Goal: Obtain resource: Download file/media

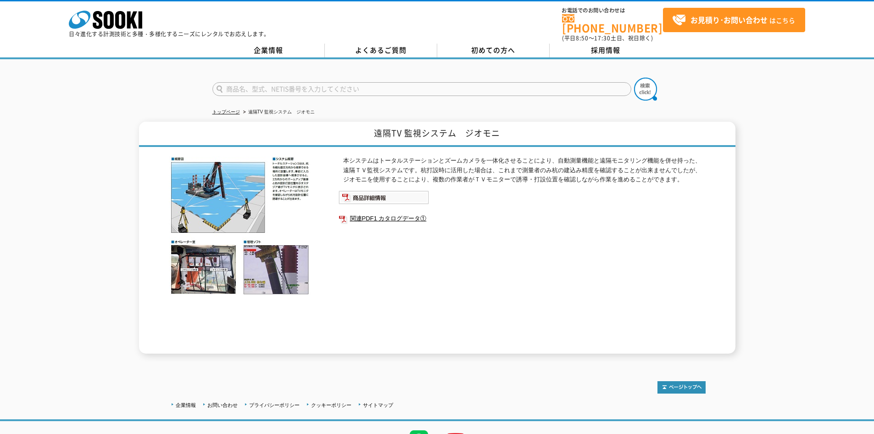
click at [204, 263] on img at bounding box center [240, 225] width 142 height 139
click at [268, 264] on img at bounding box center [240, 225] width 142 height 139
click at [379, 213] on link "関連PDF1 カタログデータ①" at bounding box center [522, 219] width 367 height 12
click at [374, 190] on img at bounding box center [384, 197] width 90 height 14
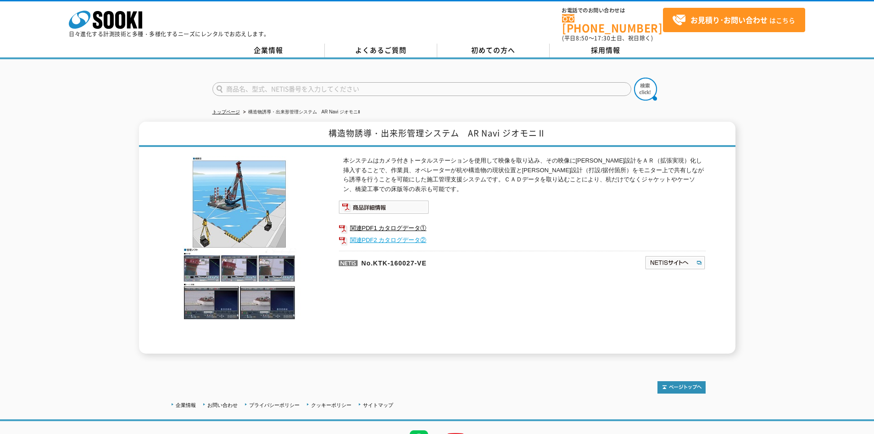
click at [386, 234] on link "関連PDF2 カタログデータ②" at bounding box center [522, 240] width 367 height 12
click at [385, 201] on img at bounding box center [384, 207] width 90 height 14
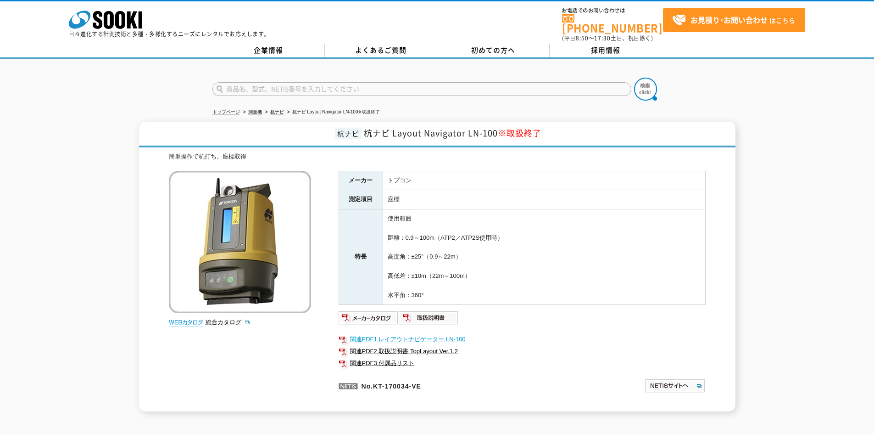
click at [401, 333] on link "関連PDF1 レイアウトナビゲーター LN-100" at bounding box center [522, 339] width 367 height 12
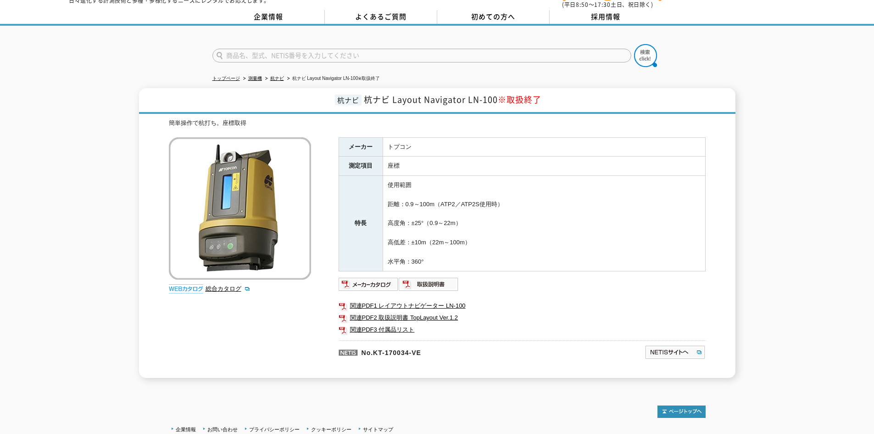
scroll to position [11, 0]
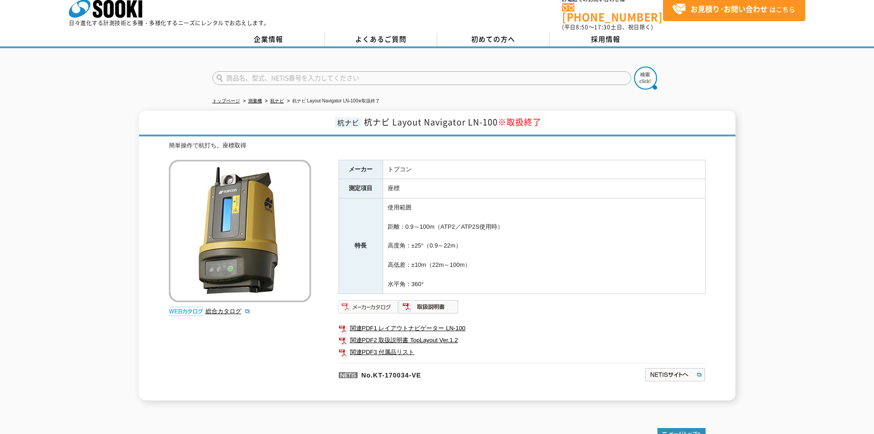
click at [373, 301] on img at bounding box center [369, 306] width 60 height 15
